Goal: Task Accomplishment & Management: Complete application form

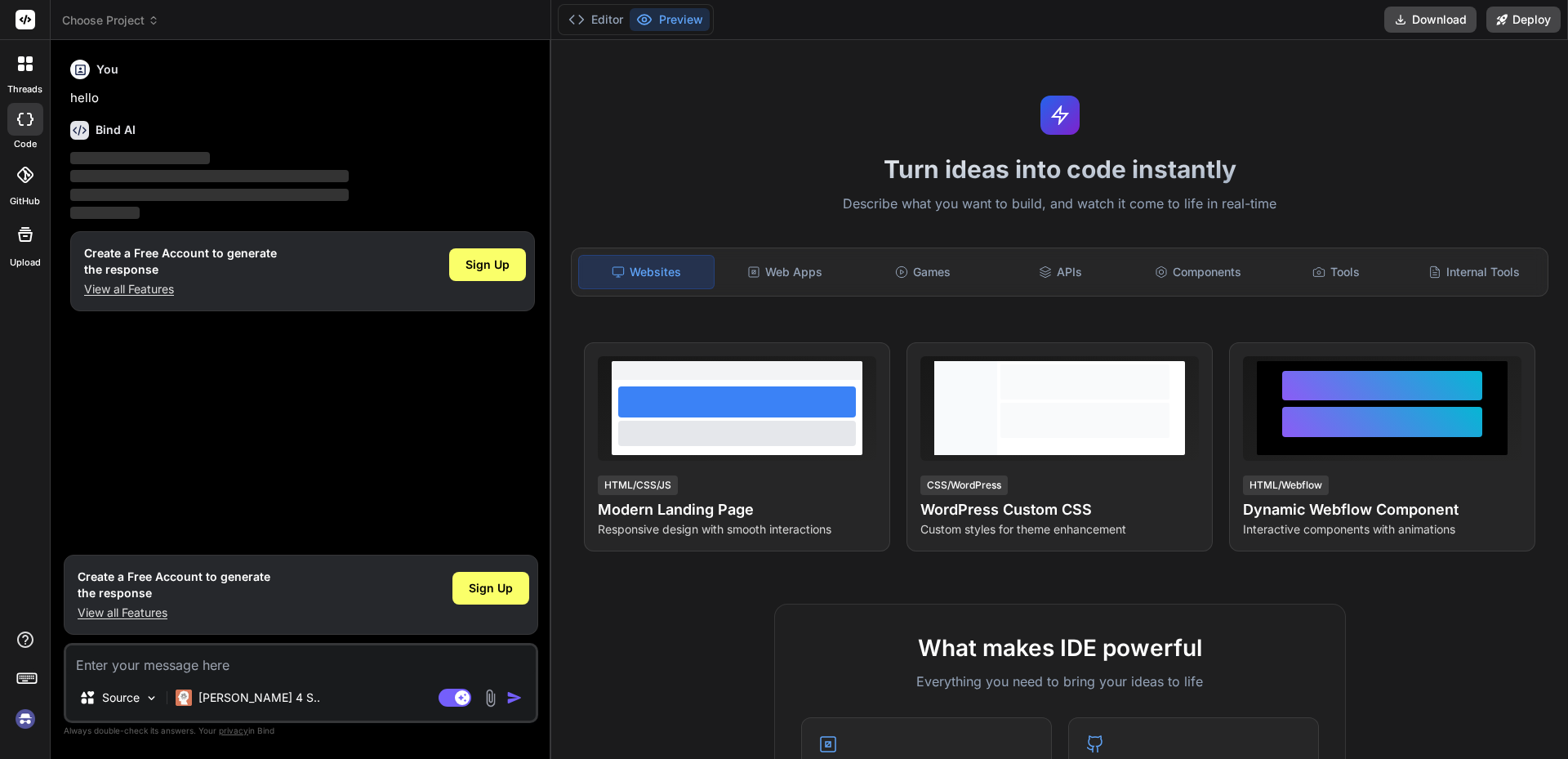
type textarea "x"
type textarea "h"
type textarea "x"
type textarea "hh"
type textarea "x"
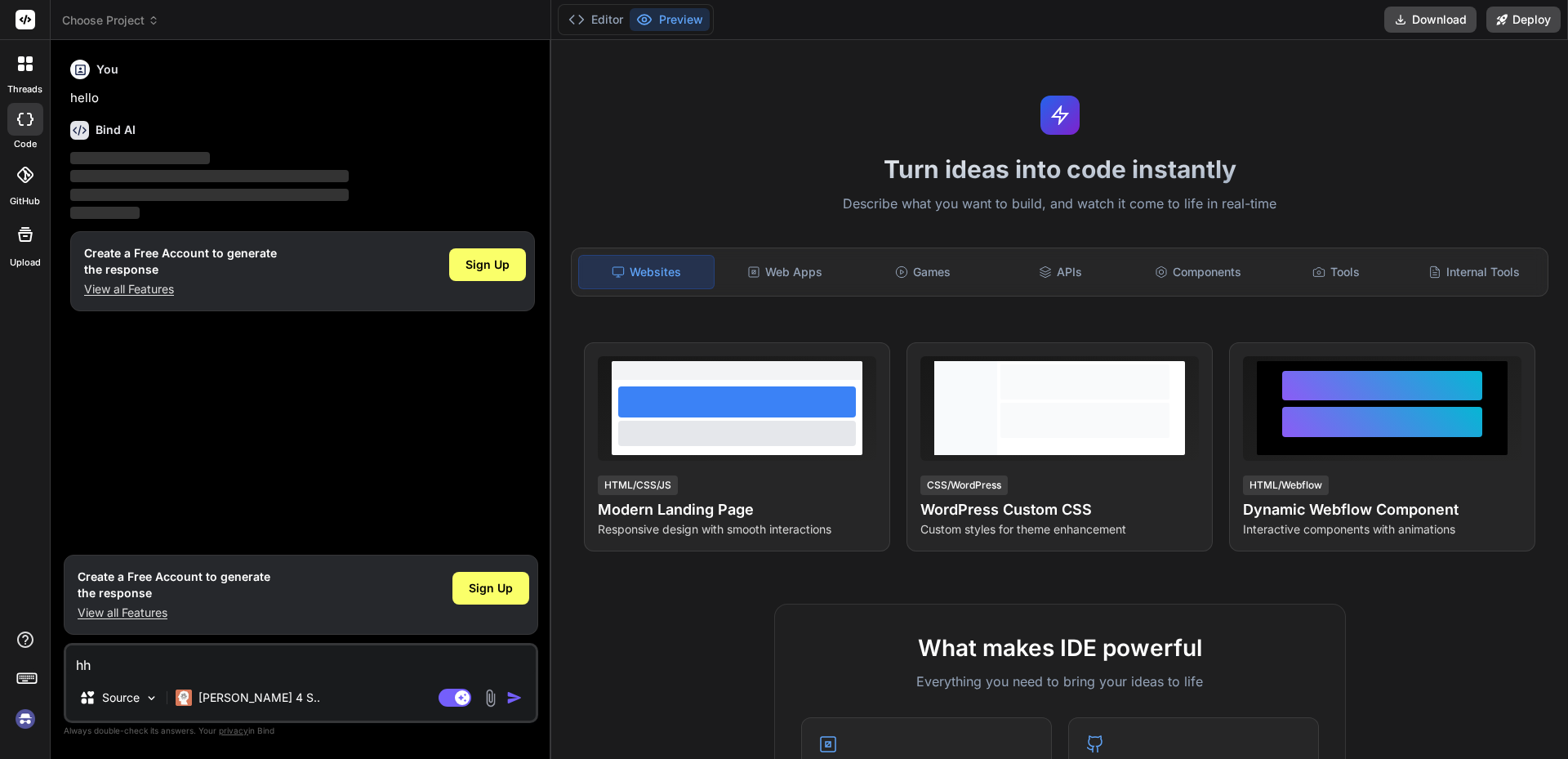
type textarea "hhb"
type textarea "x"
type textarea "hhbjk"
type textarea "x"
type textarea "hhbjkb"
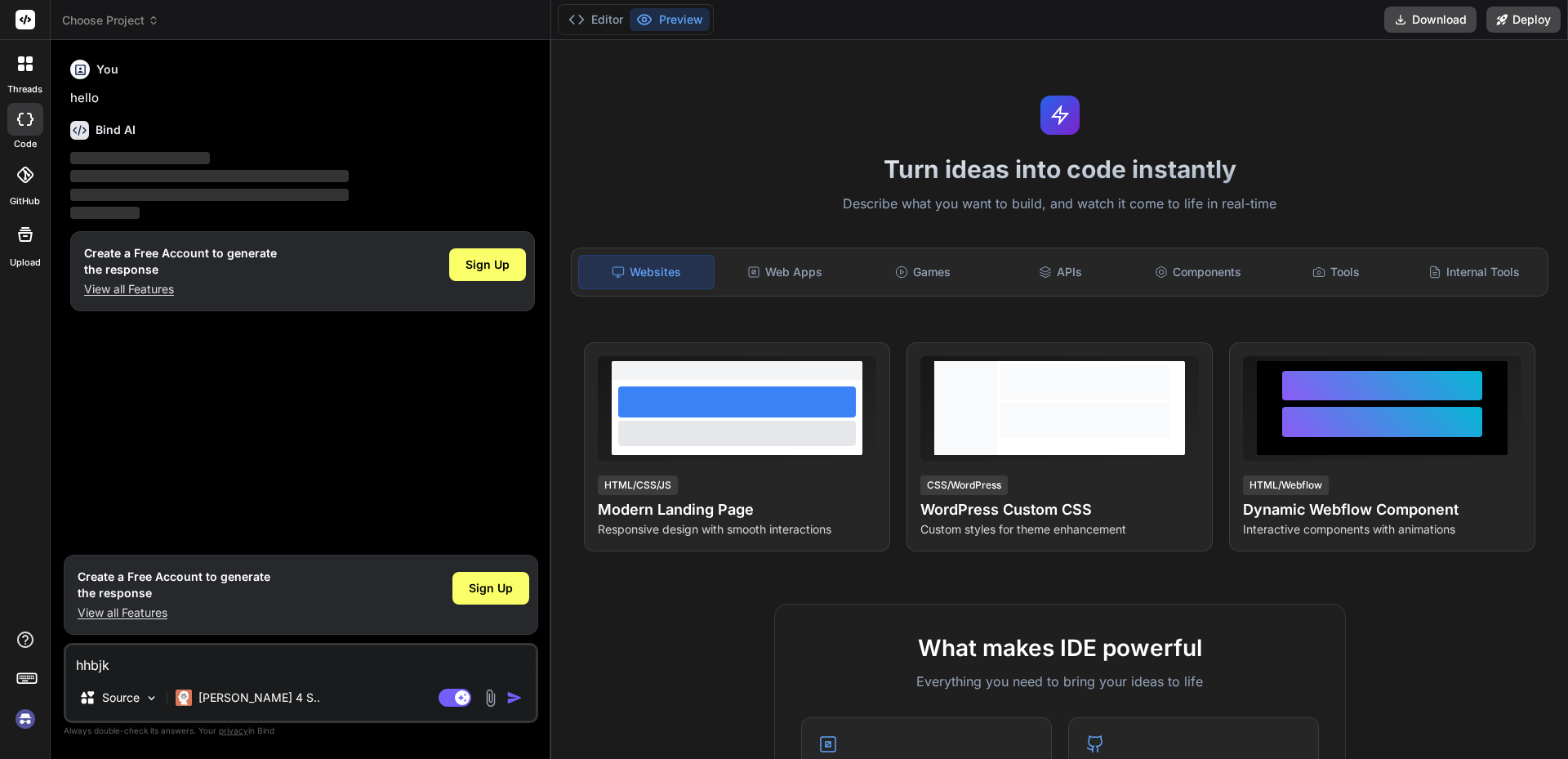
type textarea "x"
type textarea "hhbjkbk"
type textarea "x"
type textarea "hhbjkbkj"
type textarea "x"
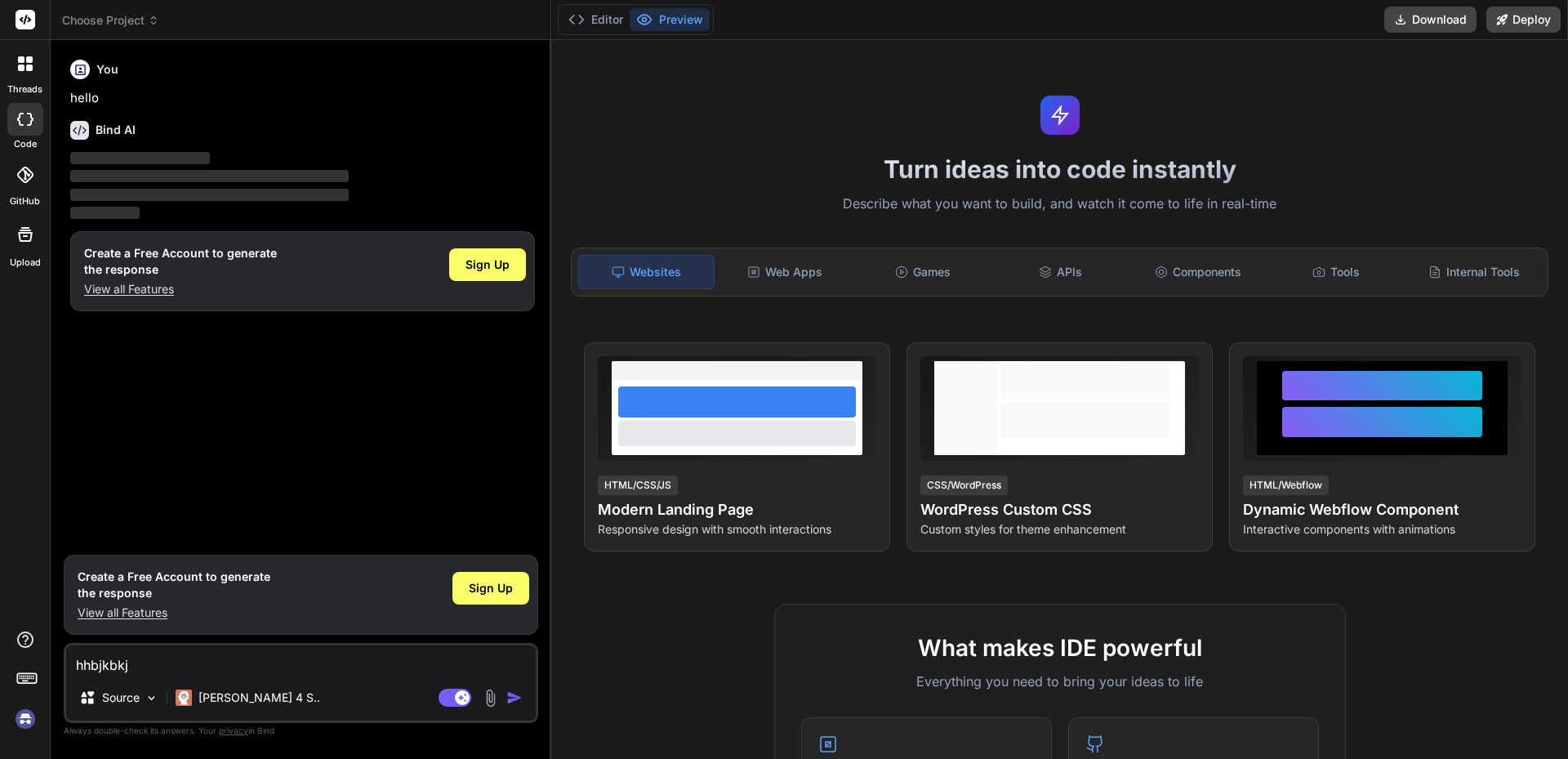
type textarea "hhbjkbkjb"
type textarea "x"
type textarea "hhbjkbkjbk"
type textarea "x"
type textarea "hhbjkbkjbk"
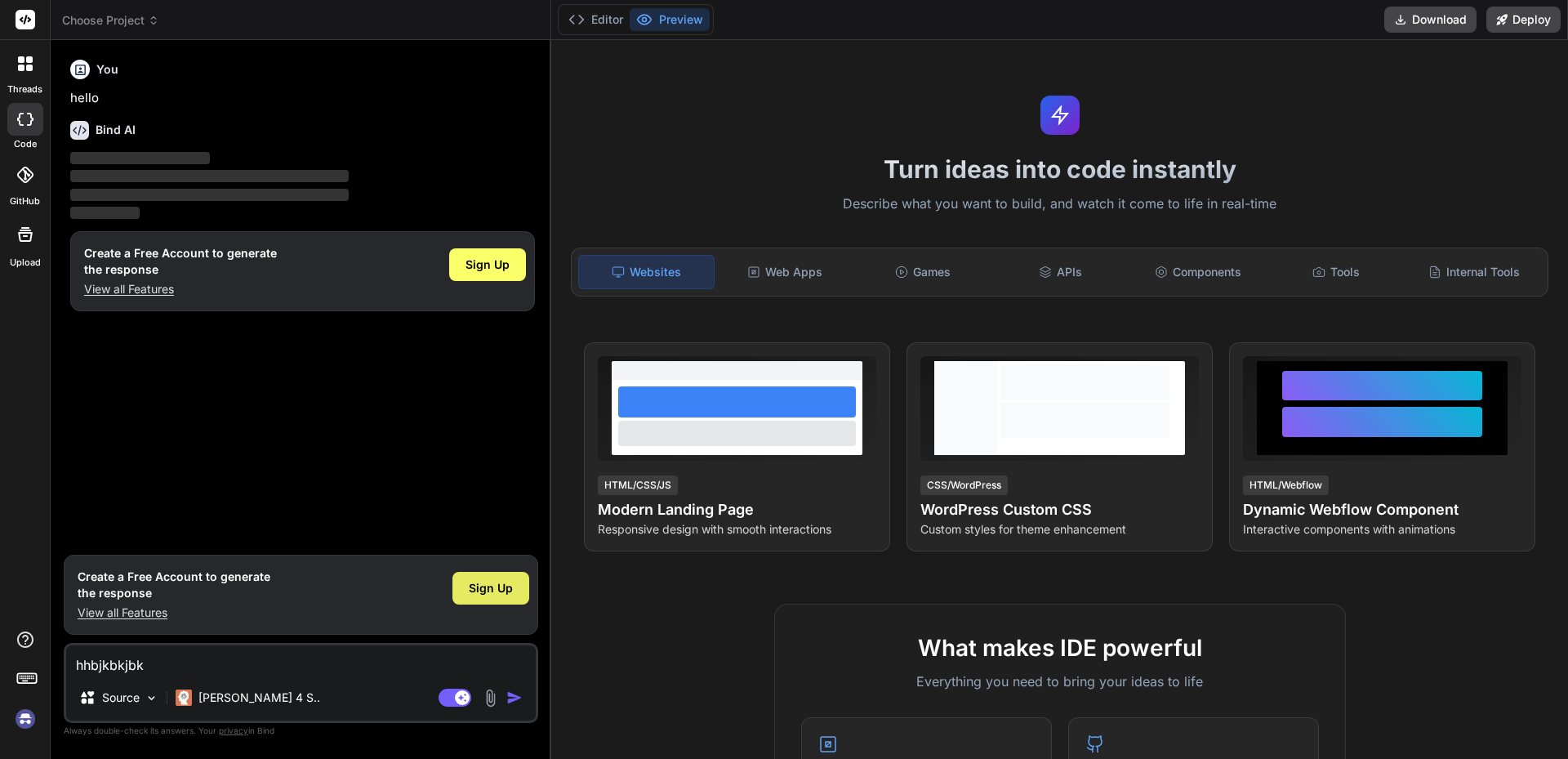
click at [485, 591] on span "Sign Up" at bounding box center [490, 588] width 44 height 16
